Goal: Task Accomplishment & Management: Use online tool/utility

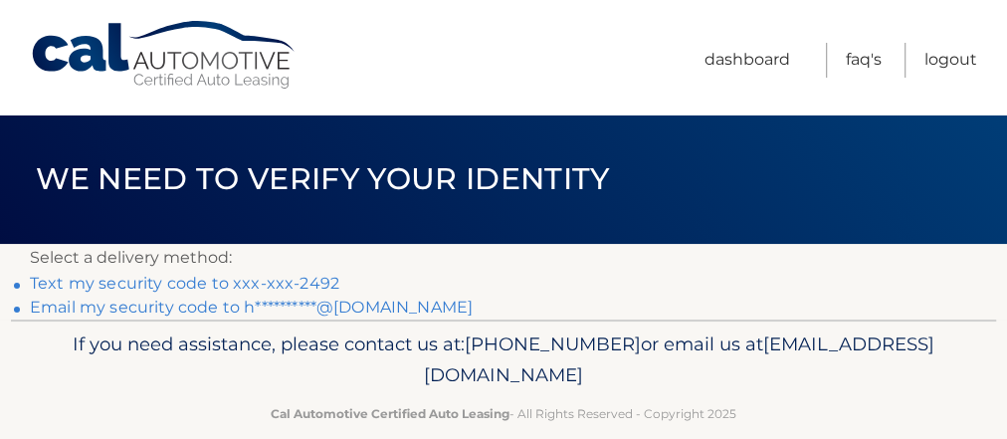
click at [275, 285] on link "Text my security code to xxx-xxx-2492" at bounding box center [184, 283] width 309 height 19
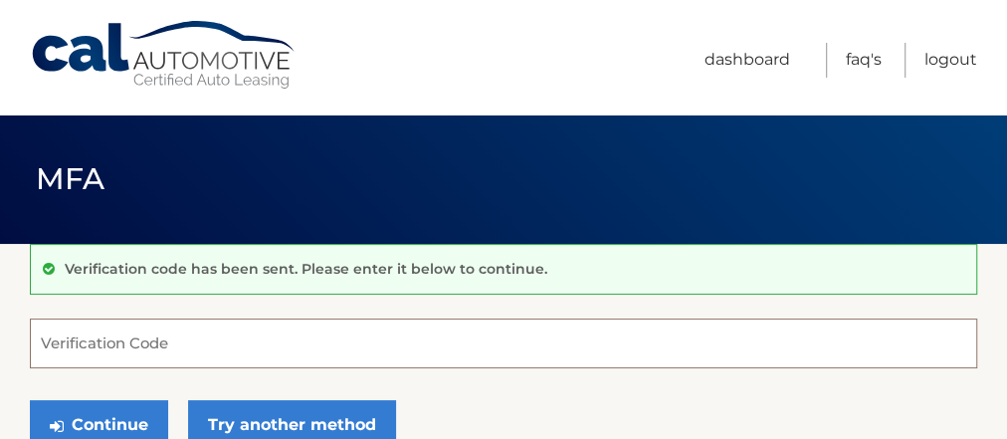
click at [284, 338] on input "Verification Code" at bounding box center [503, 343] width 947 height 50
type input "154044"
click at [30, 400] on button "Continue" at bounding box center [99, 425] width 138 height 50
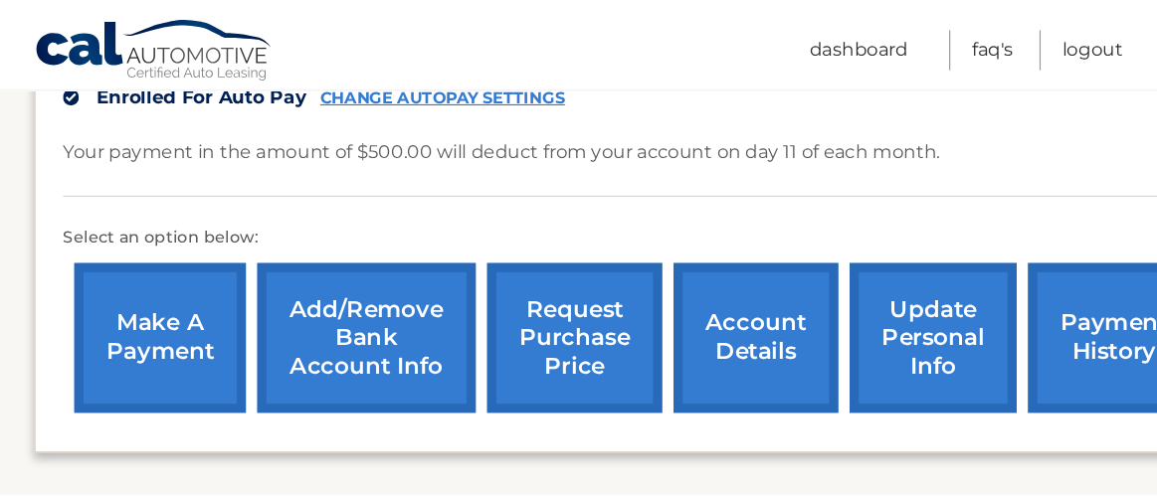
scroll to position [556, 0]
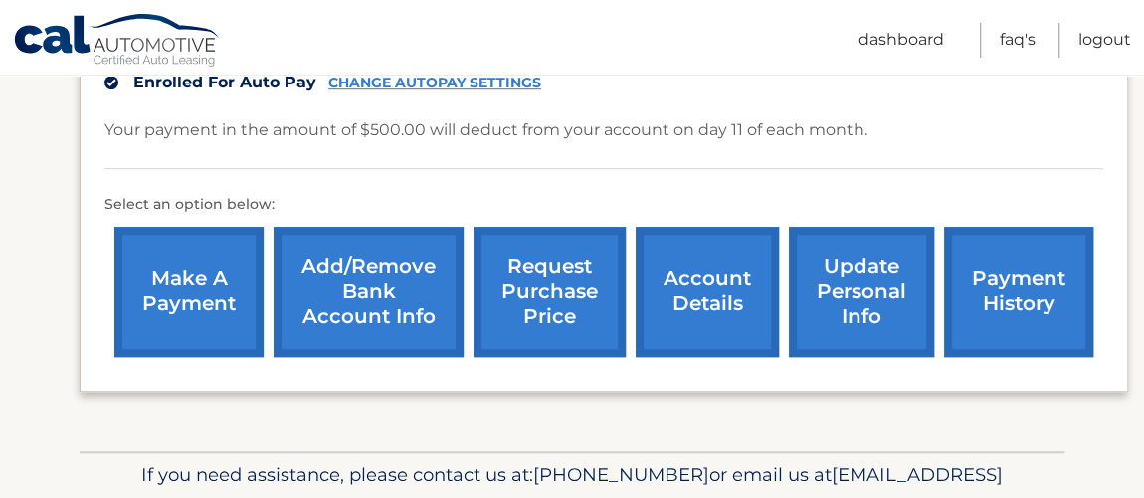
click at [543, 285] on link "request purchase price" at bounding box center [550, 292] width 152 height 130
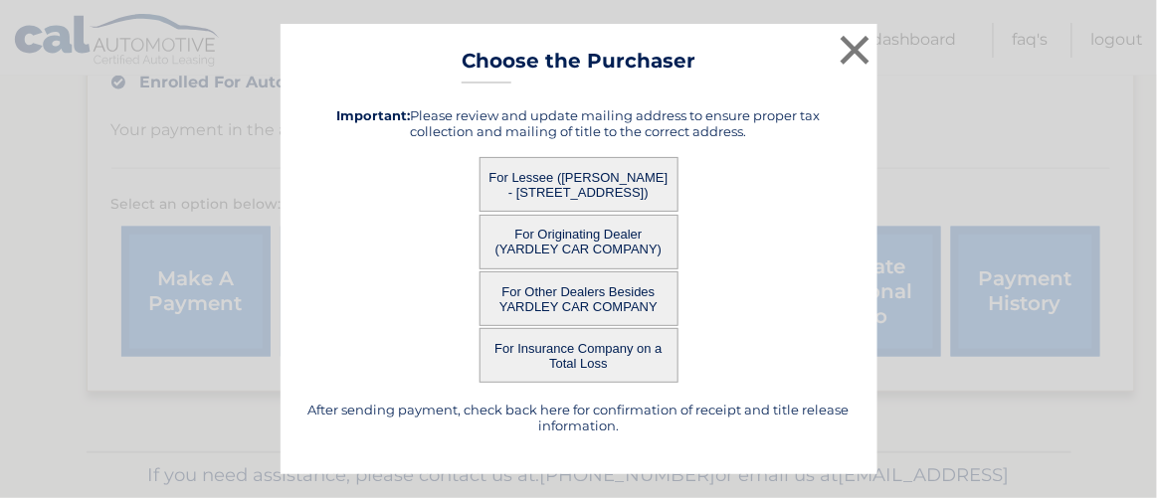
click at [609, 306] on button "For Other Dealers Besides YARDLEY CAR COMPANY" at bounding box center [579, 299] width 199 height 55
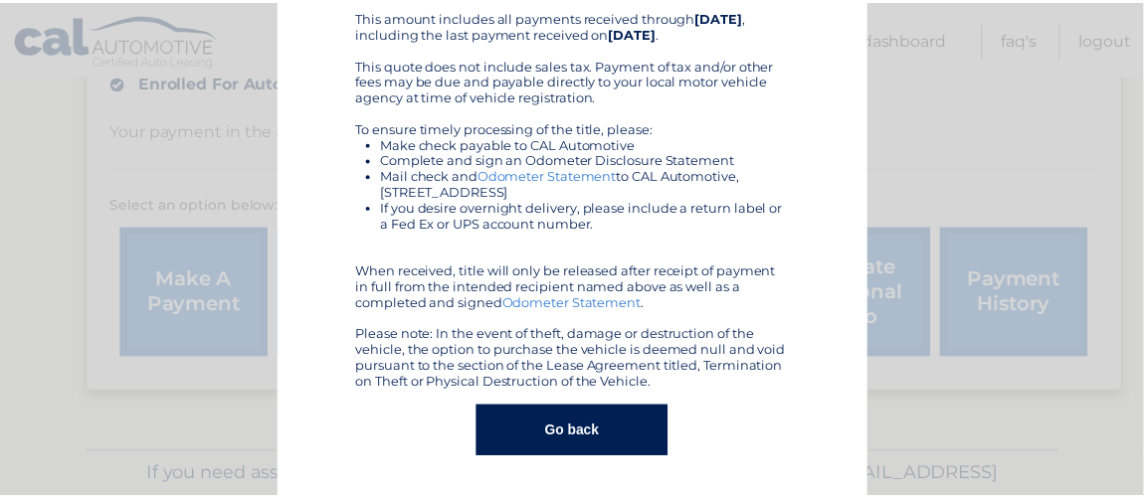
scroll to position [39, 0]
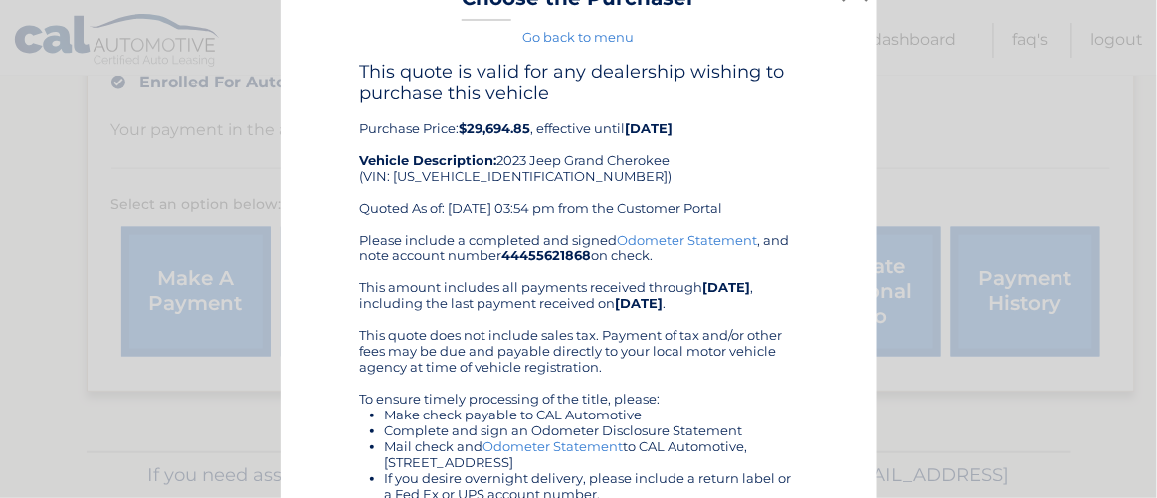
click at [976, 131] on div "× Choose the Purchaser Go back to menu After sending payment, check back here f…" at bounding box center [578, 365] width 1141 height 809
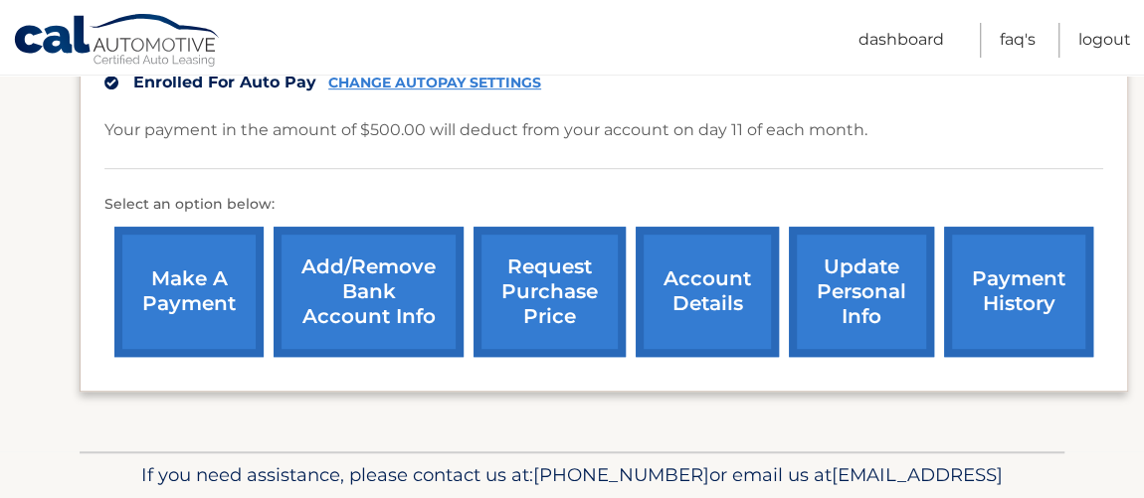
scroll to position [467, 0]
